Goal: Task Accomplishment & Management: Manage account settings

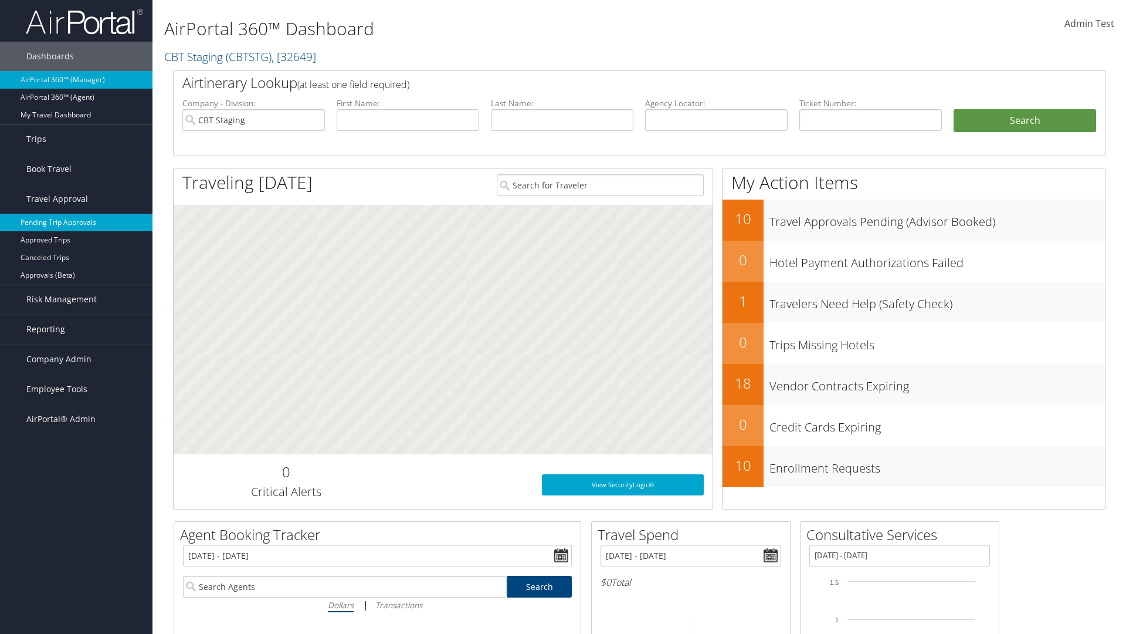
click at [76, 222] on link "Pending Trip Approvals" at bounding box center [76, 223] width 153 height 18
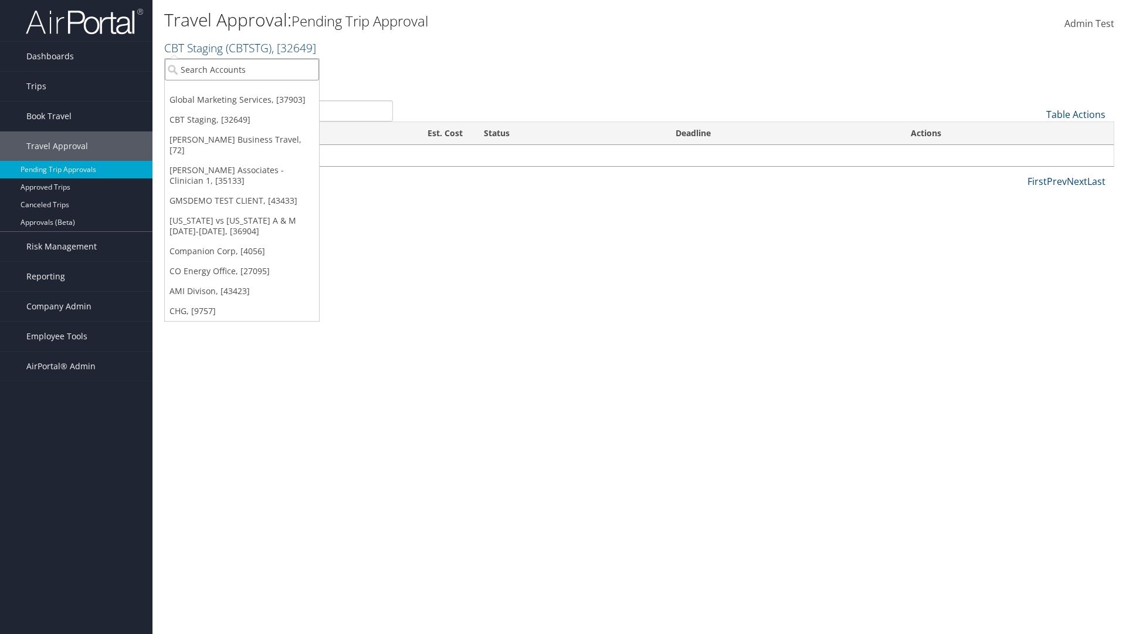
click at [242, 69] on input "search" at bounding box center [242, 70] width 154 height 22
type input "Global Marketing Services"
click at [253, 101] on div "Account" at bounding box center [252, 101] width 189 height 11
